Goal: Browse casually

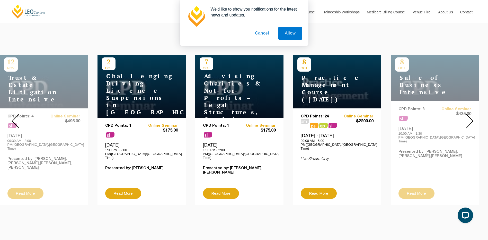
scroll to position [180, 0]
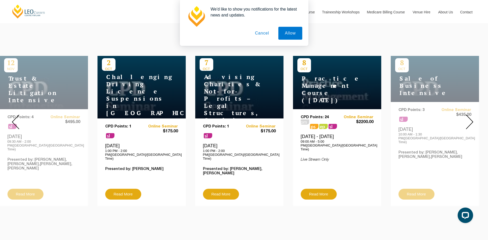
click at [468, 116] on img at bounding box center [469, 122] width 7 height 15
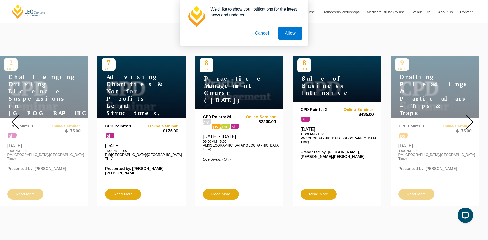
click at [467, 117] on img at bounding box center [469, 122] width 7 height 15
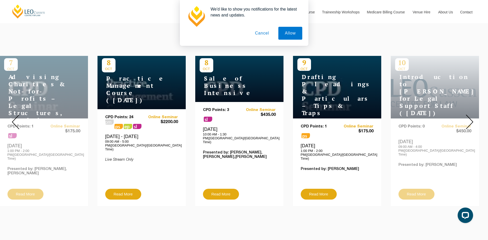
click at [467, 117] on img at bounding box center [469, 122] width 7 height 15
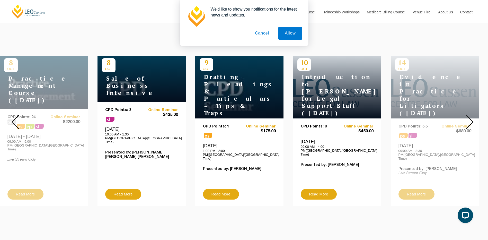
click at [467, 117] on img at bounding box center [469, 122] width 7 height 15
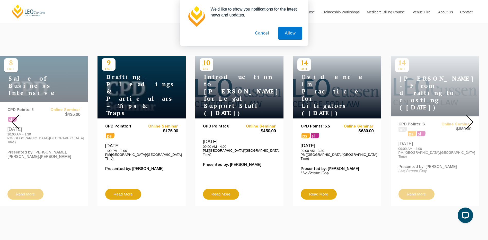
click at [467, 117] on img at bounding box center [469, 122] width 7 height 15
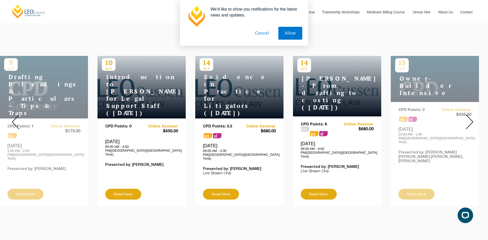
click at [467, 117] on img at bounding box center [469, 122] width 7 height 15
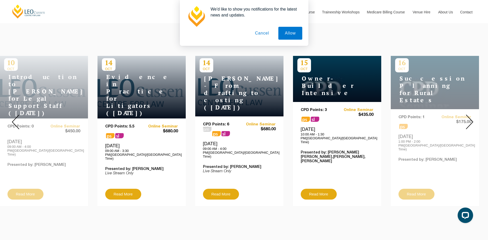
click at [467, 117] on img at bounding box center [469, 122] width 7 height 15
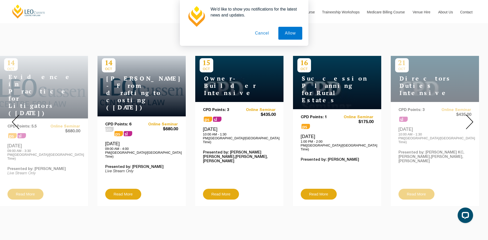
click at [467, 117] on img at bounding box center [469, 122] width 7 height 15
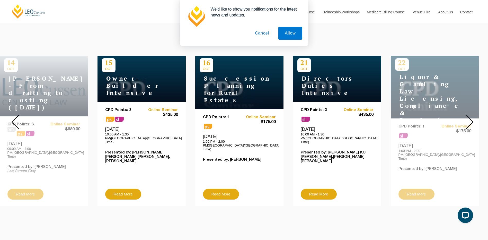
click at [467, 117] on img at bounding box center [469, 122] width 7 height 15
